Goal: Check status: Check status

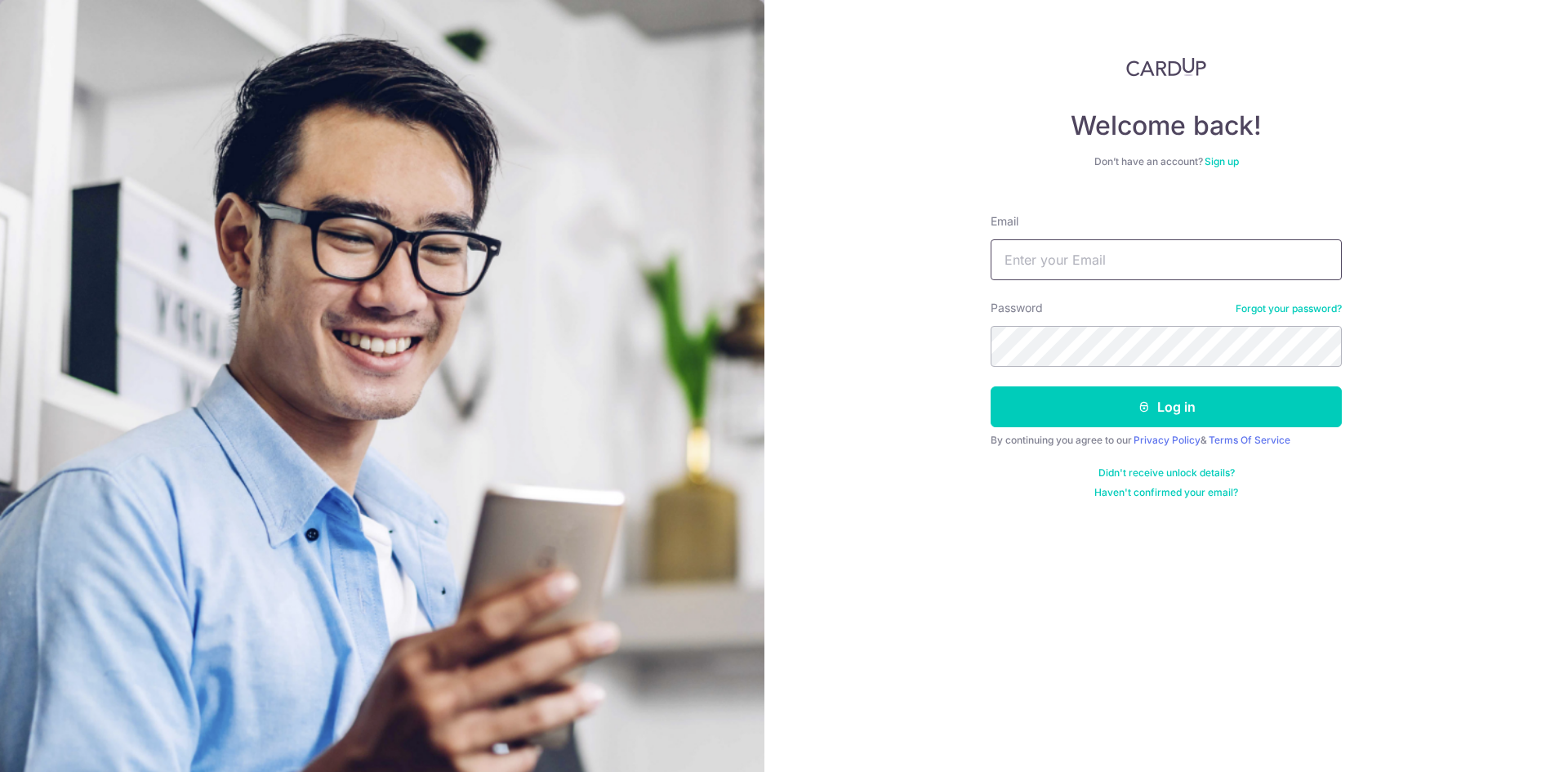
drag, startPoint x: 0, startPoint y: 0, endPoint x: 1102, endPoint y: 259, distance: 1132.0
click at [1102, 259] on input "Email" at bounding box center [1166, 260] width 351 height 41
type input "yourfriendlyadviser@gmail.com"
click at [991, 386] on button "Log in" at bounding box center [1166, 407] width 351 height 41
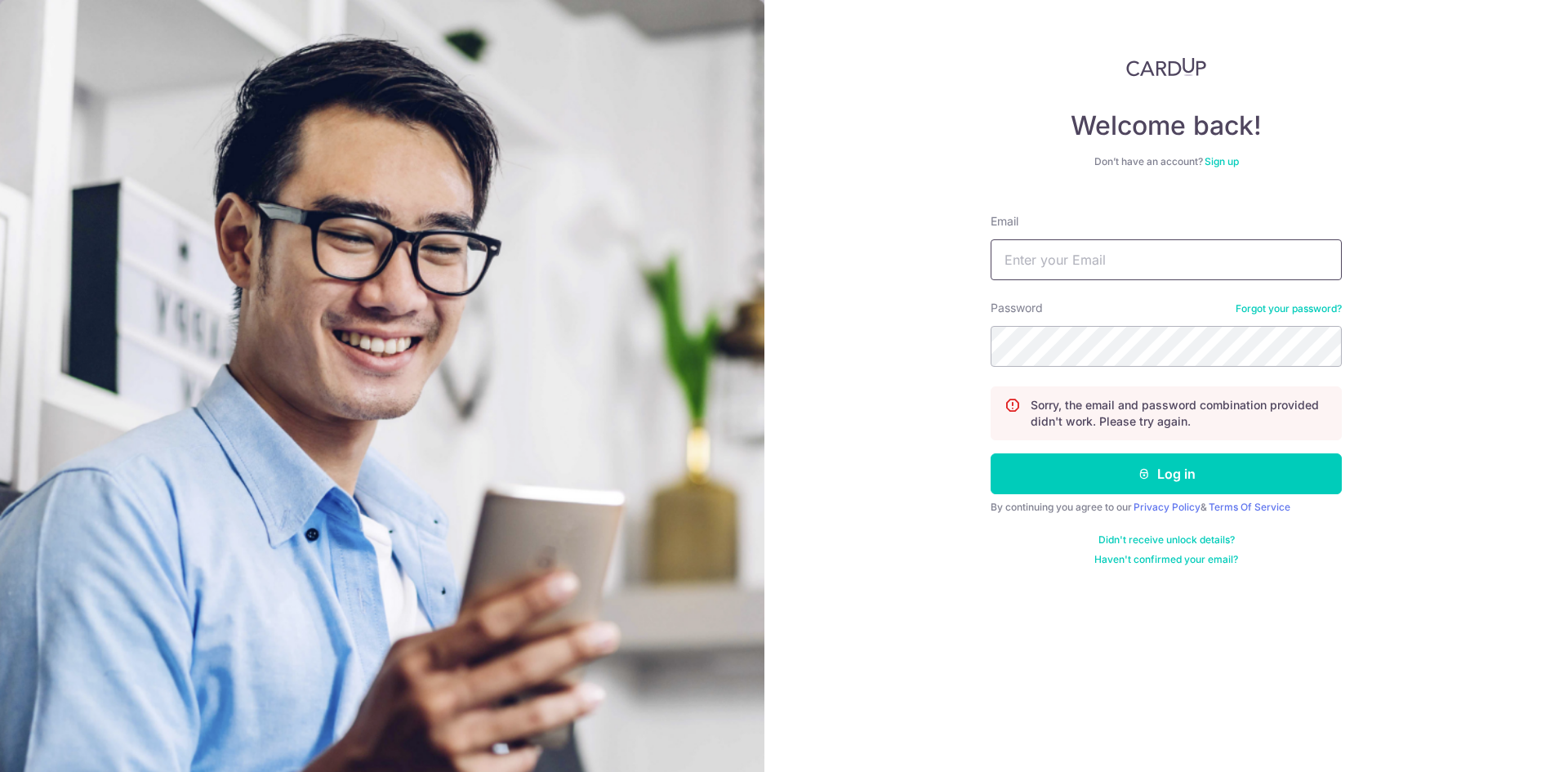
click at [1084, 248] on input "Email" at bounding box center [1166, 260] width 351 height 41
type input "[EMAIL_ADDRESS][DOMAIN_NAME]"
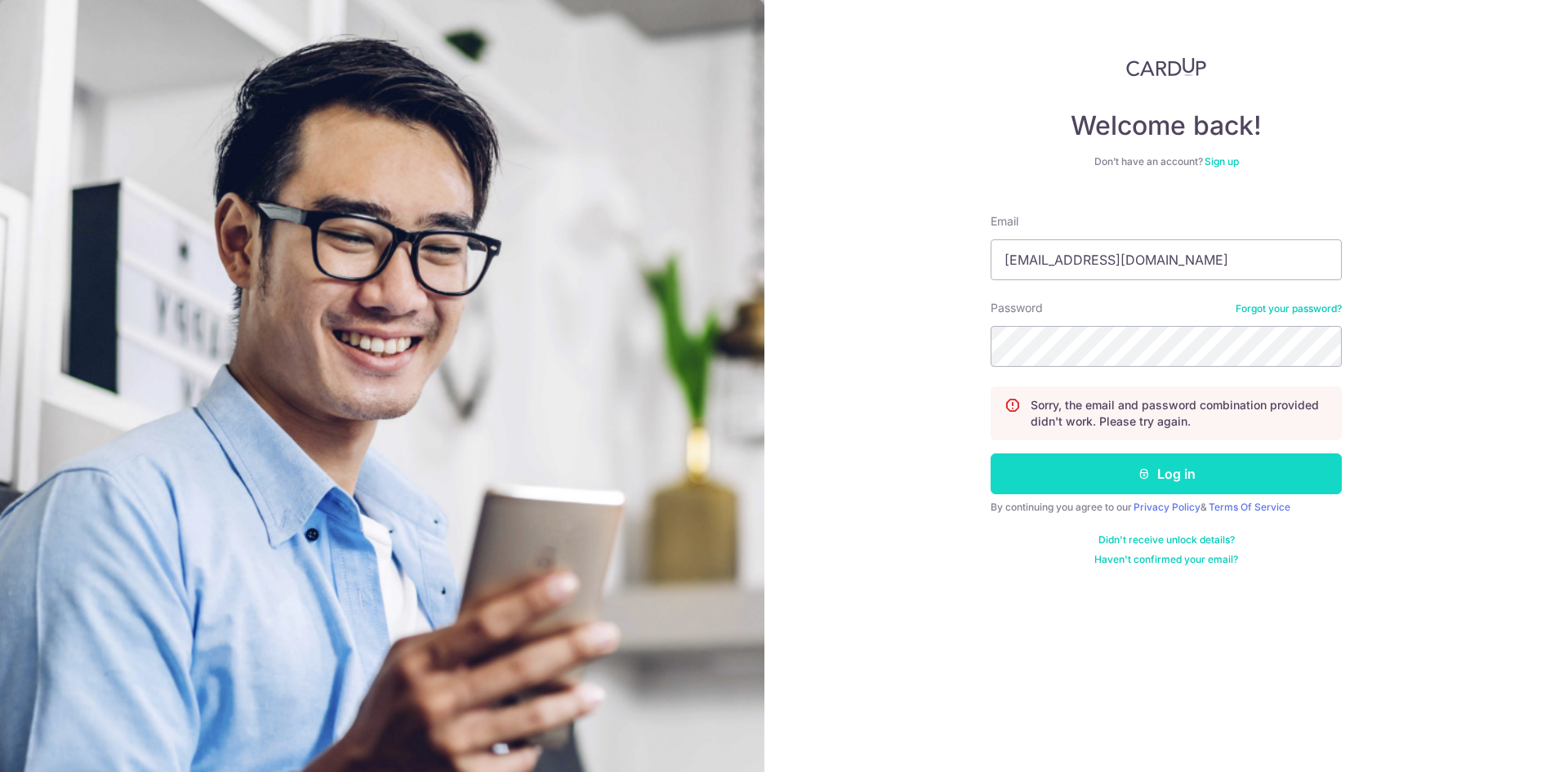
click at [1097, 478] on button "Log in" at bounding box center [1166, 474] width 351 height 41
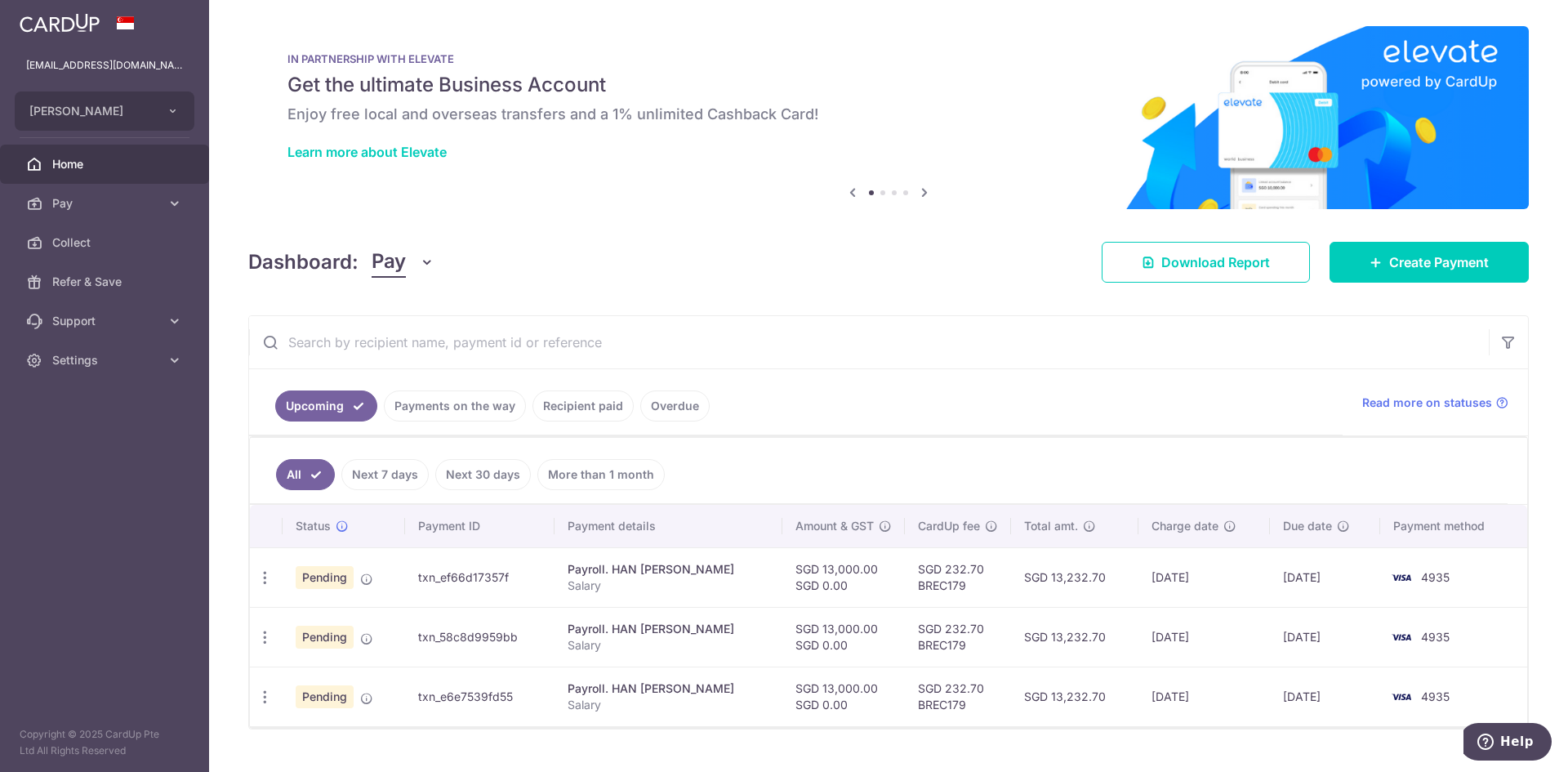
click at [593, 408] on link "Recipient paid" at bounding box center [583, 406] width 101 height 31
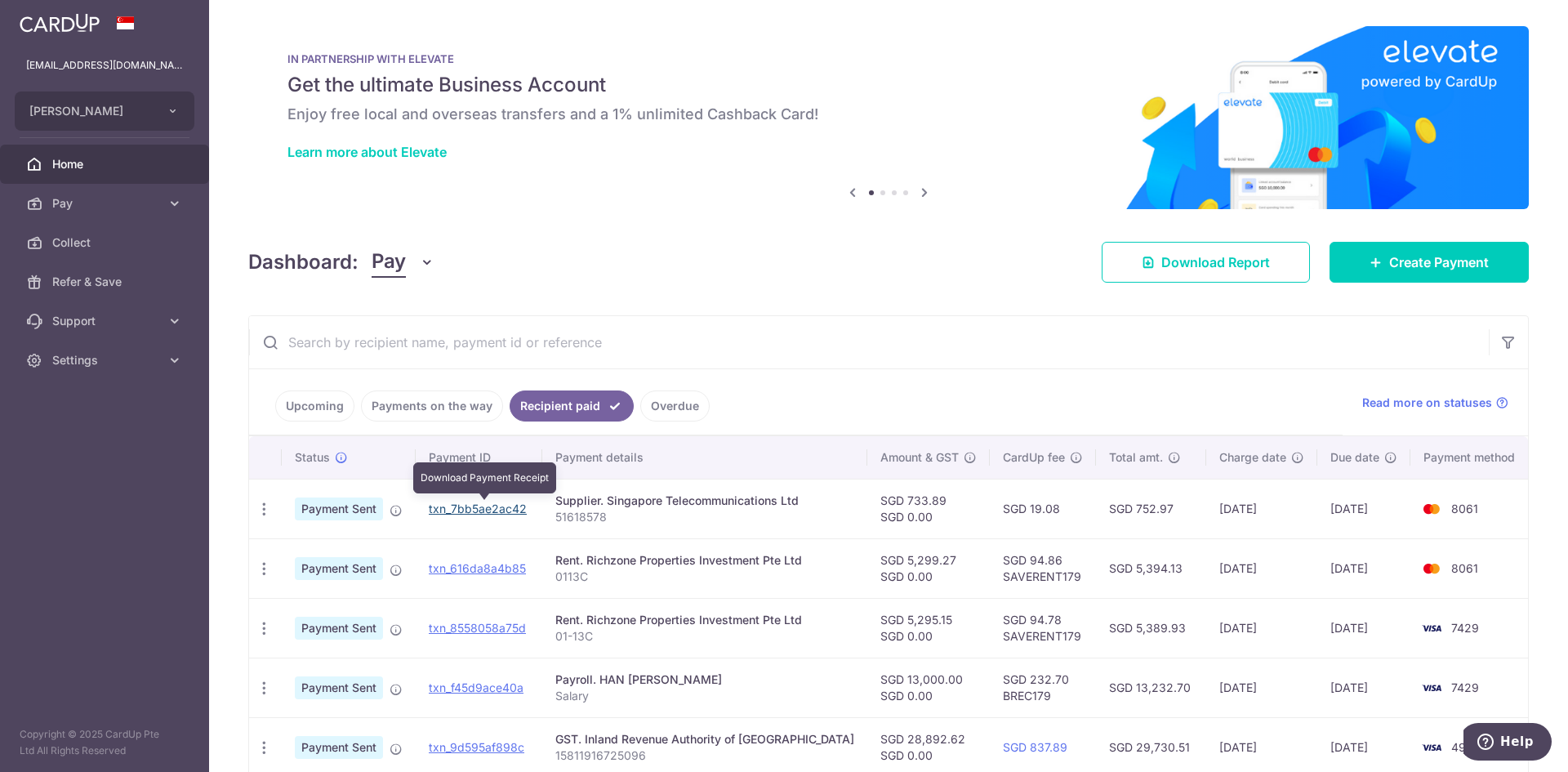
click at [474, 507] on link "txn_7bb5ae2ac42" at bounding box center [478, 509] width 98 height 14
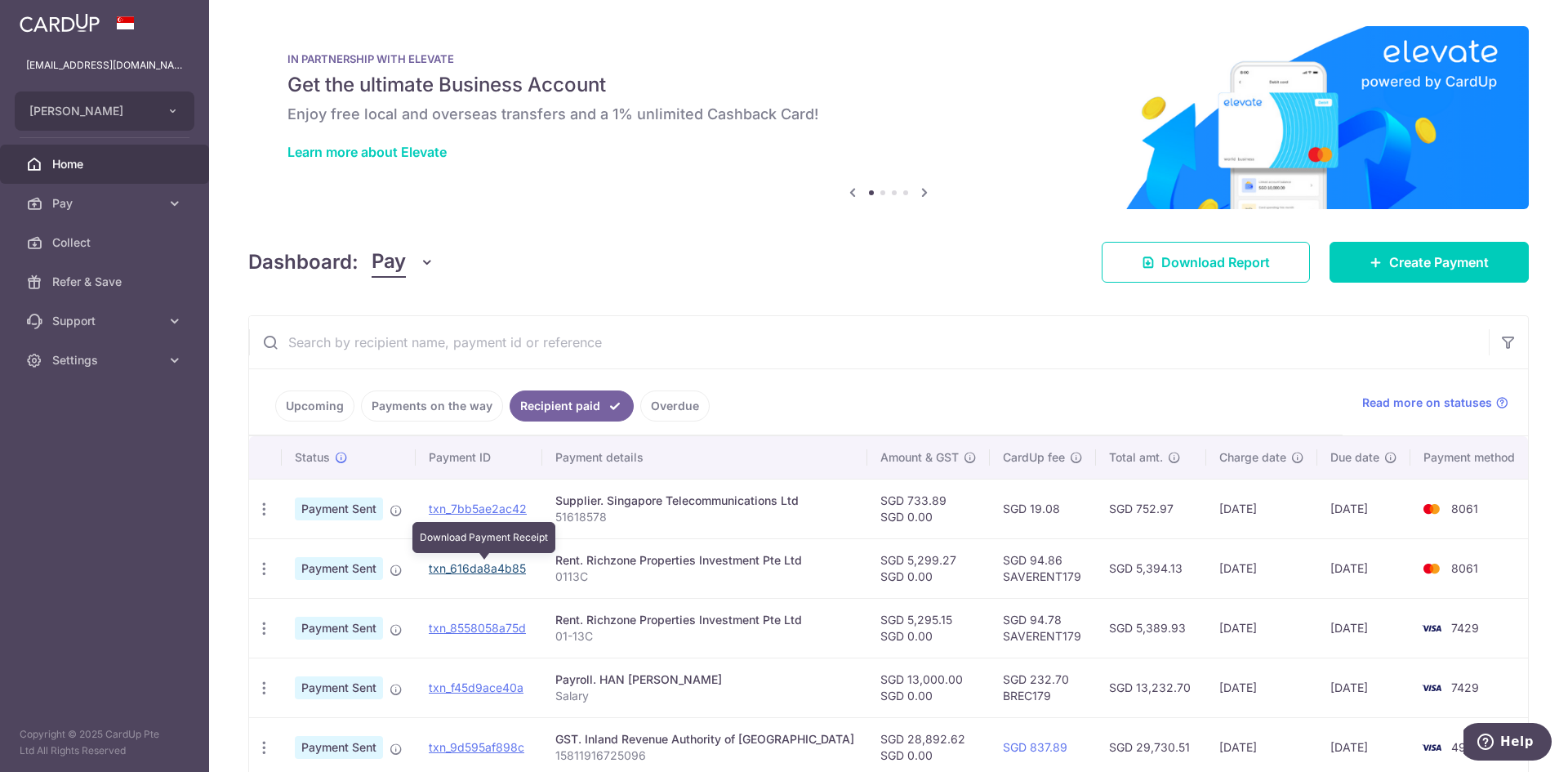
drag, startPoint x: 505, startPoint y: 569, endPoint x: 844, endPoint y: 79, distance: 595.8
click at [505, 569] on link "txn_616da8a4b85" at bounding box center [478, 568] width 98 height 14
click at [466, 410] on link "Payments on the way" at bounding box center [432, 406] width 142 height 31
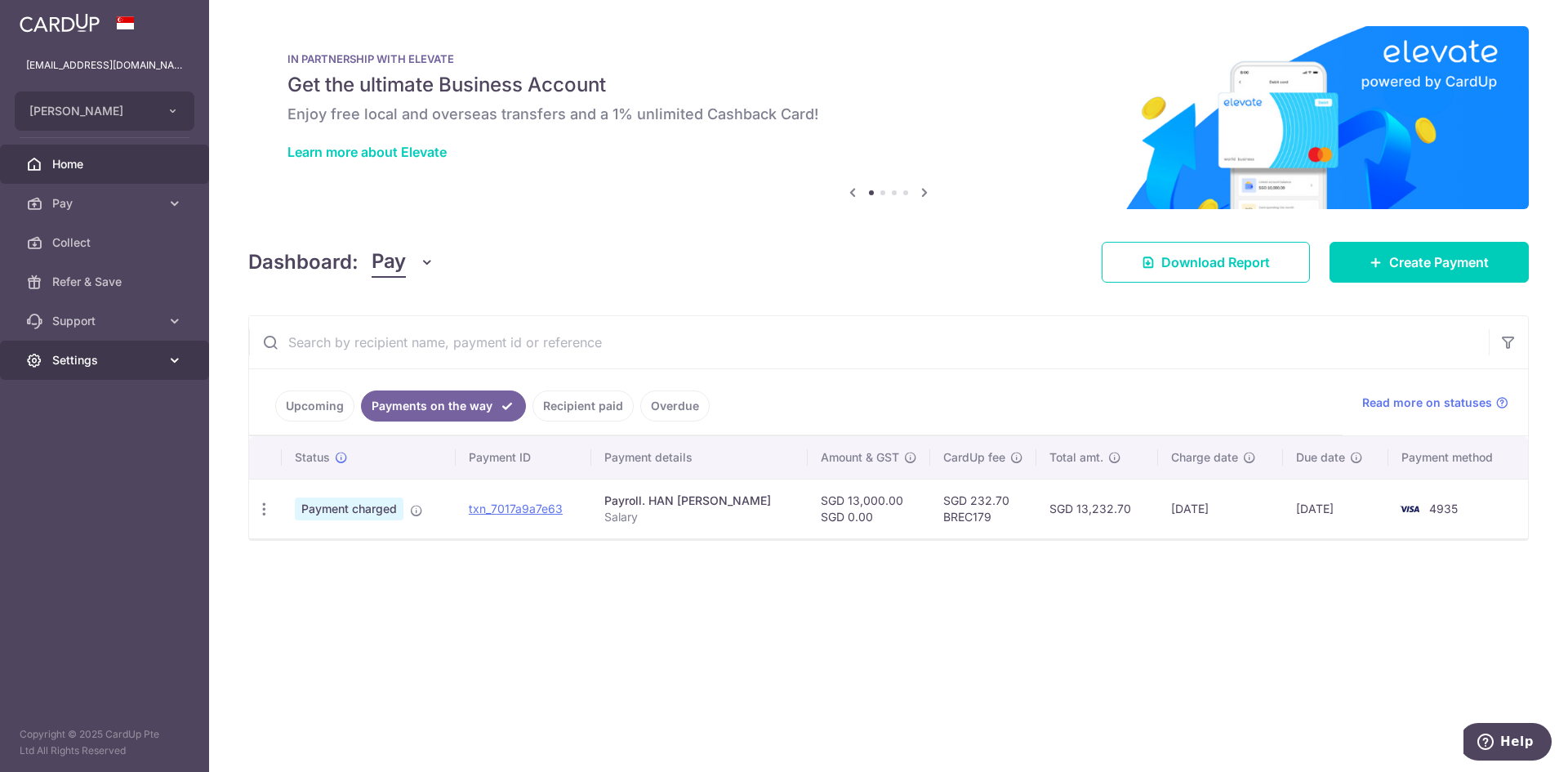
click at [115, 365] on span "Settings" at bounding box center [106, 360] width 108 height 16
click at [103, 439] on span "Logout" at bounding box center [106, 439] width 108 height 16
